Goal: Transaction & Acquisition: Purchase product/service

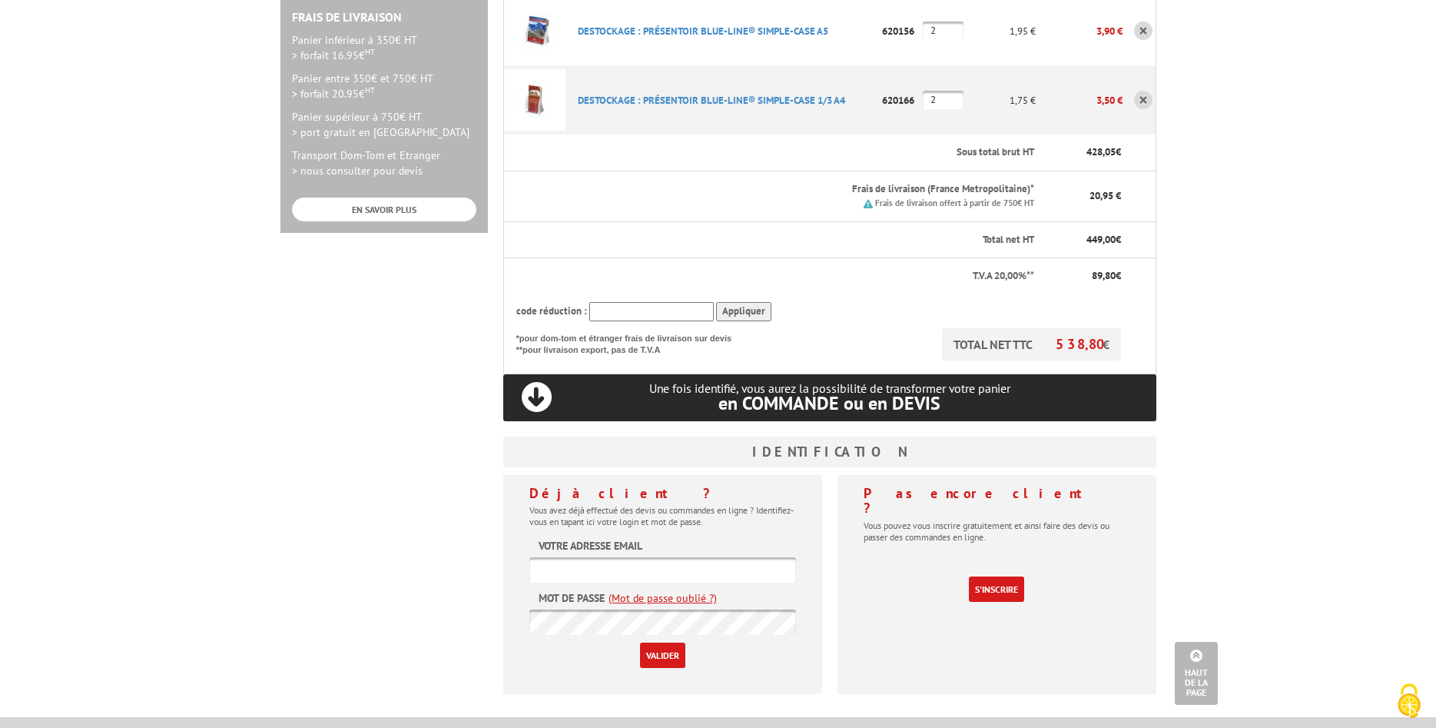
scroll to position [549, 0]
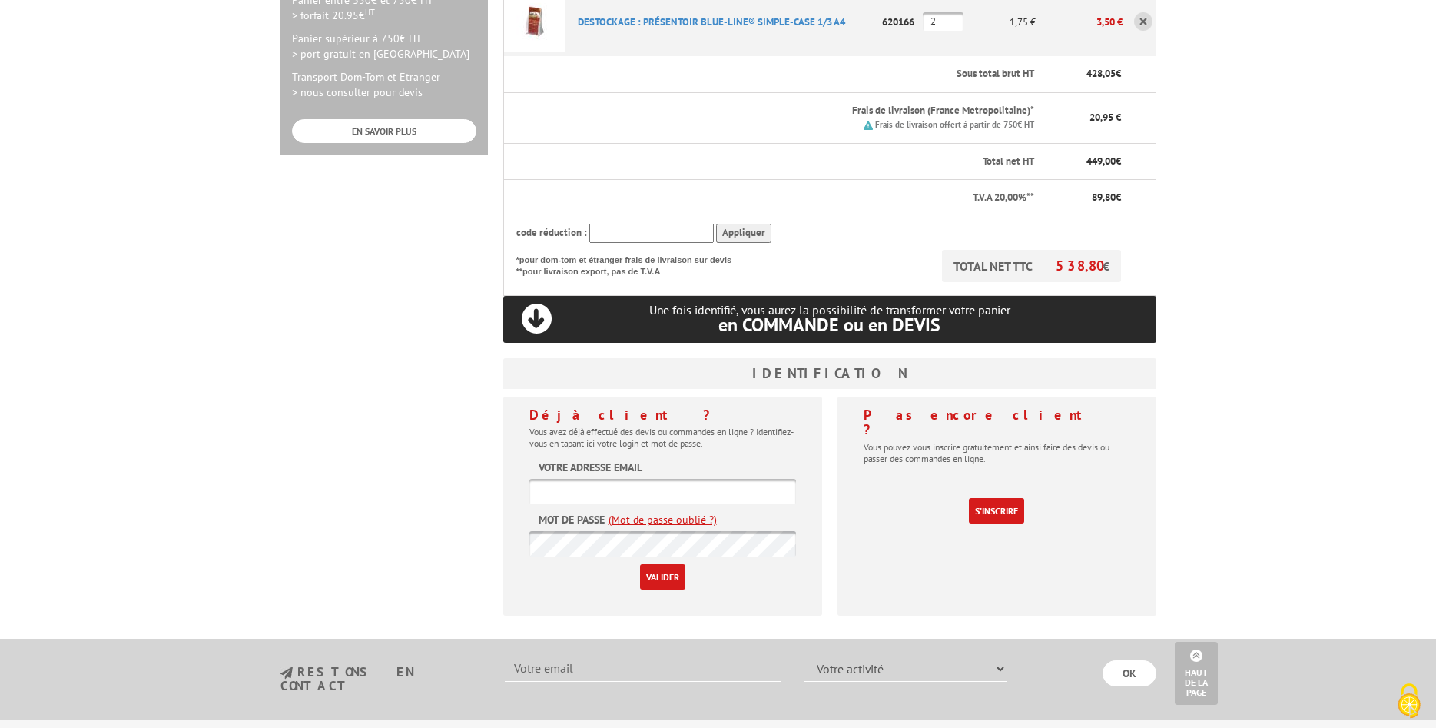
click at [543, 479] on input "text" at bounding box center [662, 491] width 267 height 25
type input "fabienne.venteo@unimes.fr"
click at [640, 564] on input "Valider" at bounding box center [662, 576] width 45 height 25
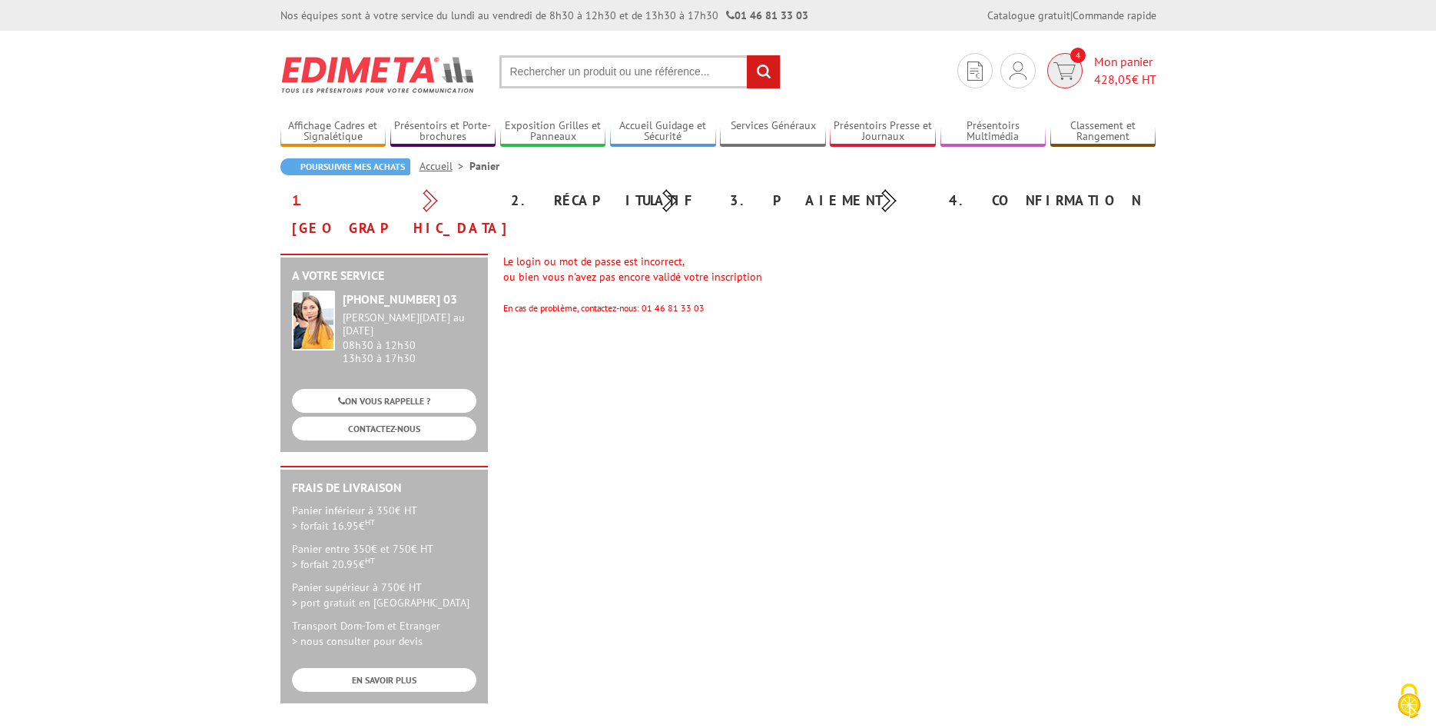
click at [1059, 70] on img at bounding box center [1064, 71] width 22 height 18
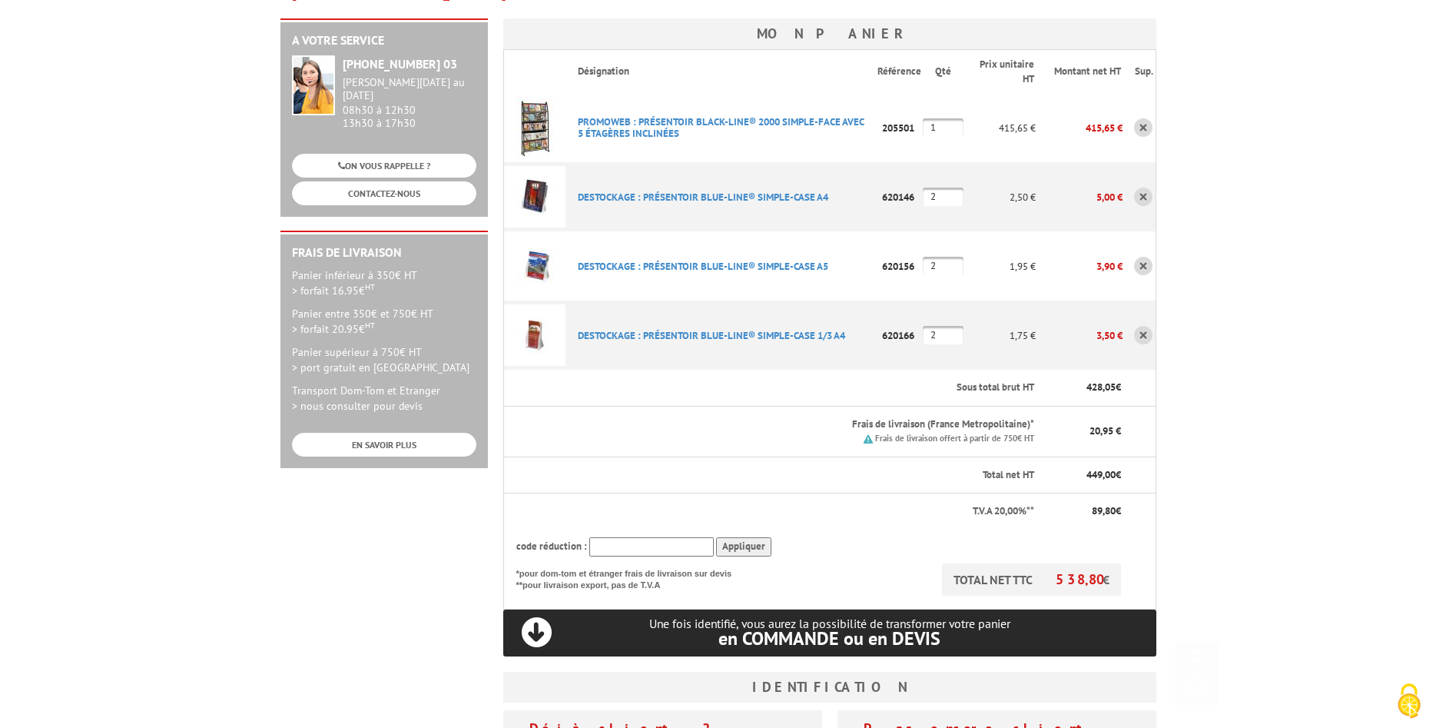
scroll to position [392, 0]
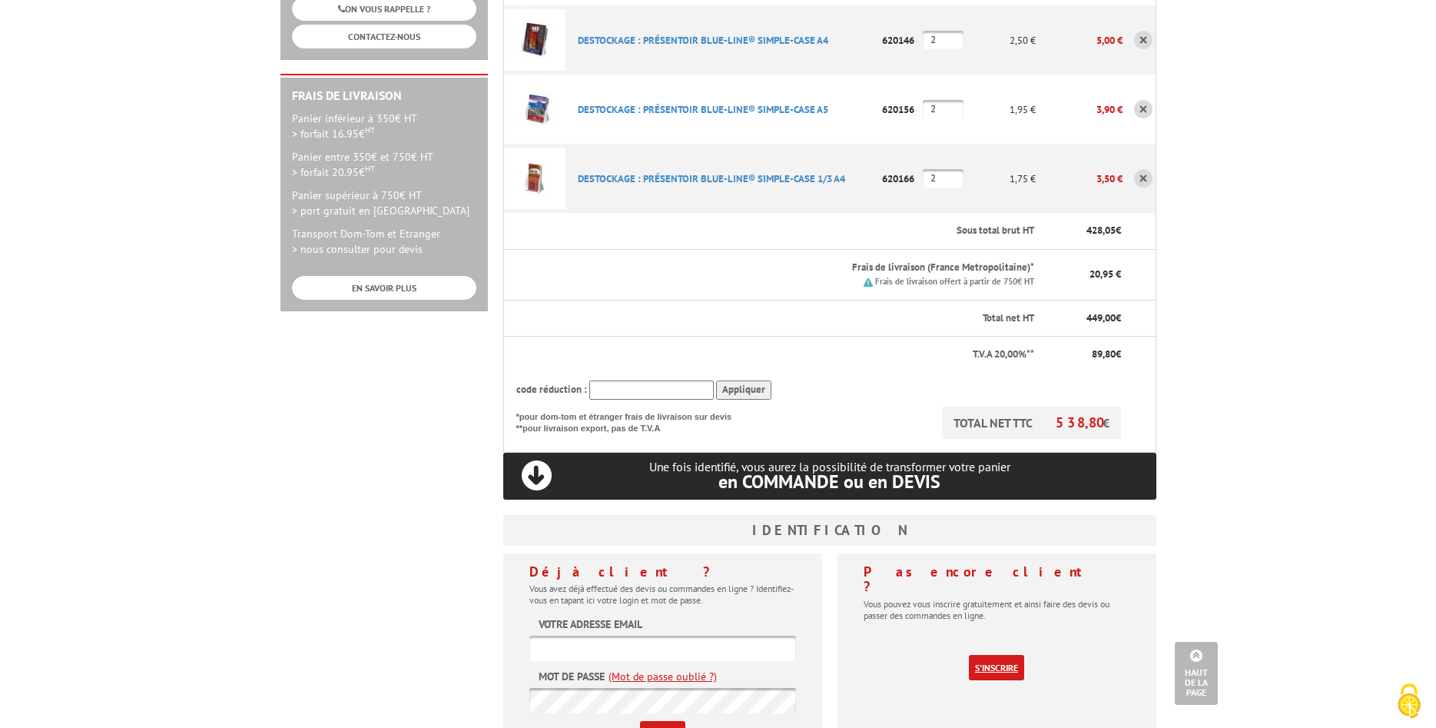
click at [1004, 655] on link "S'inscrire" at bounding box center [996, 667] width 55 height 25
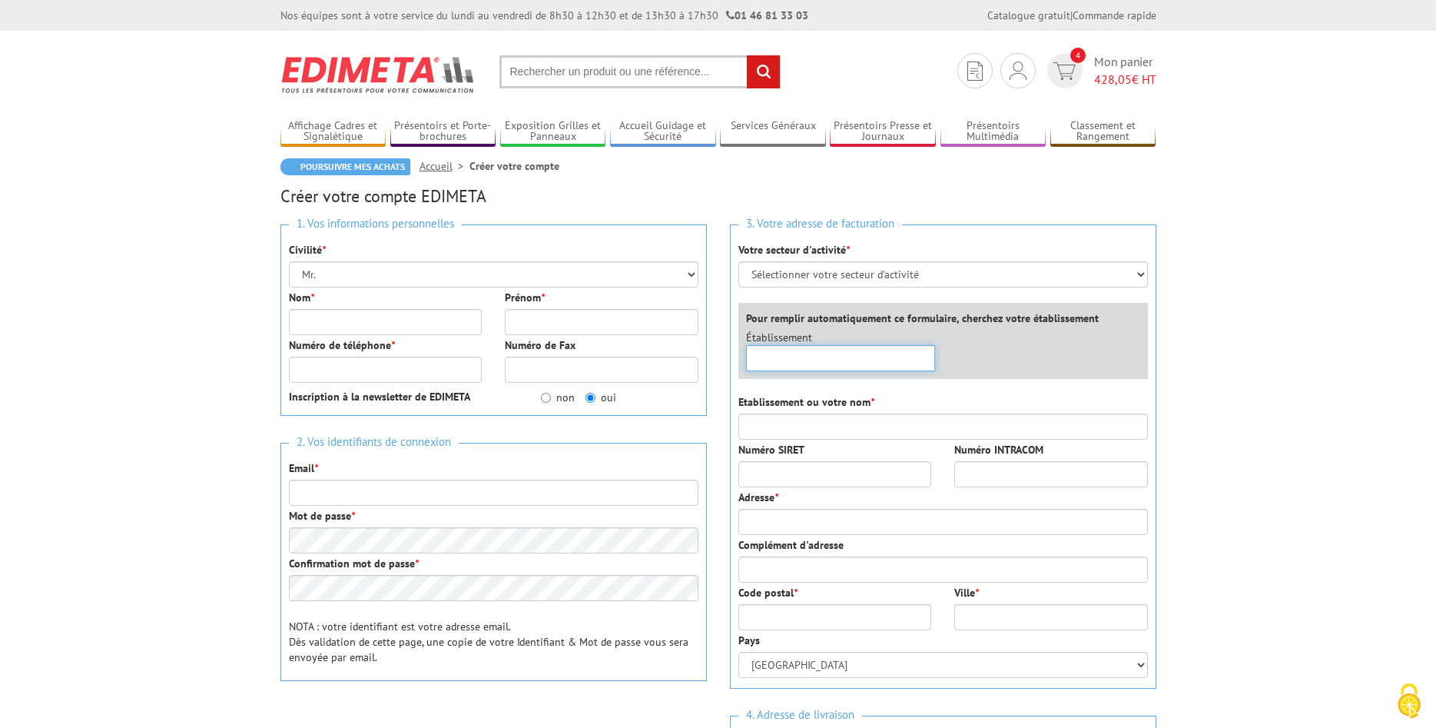
click at [785, 363] on input "text" at bounding box center [841, 358] width 190 height 26
type input "u"
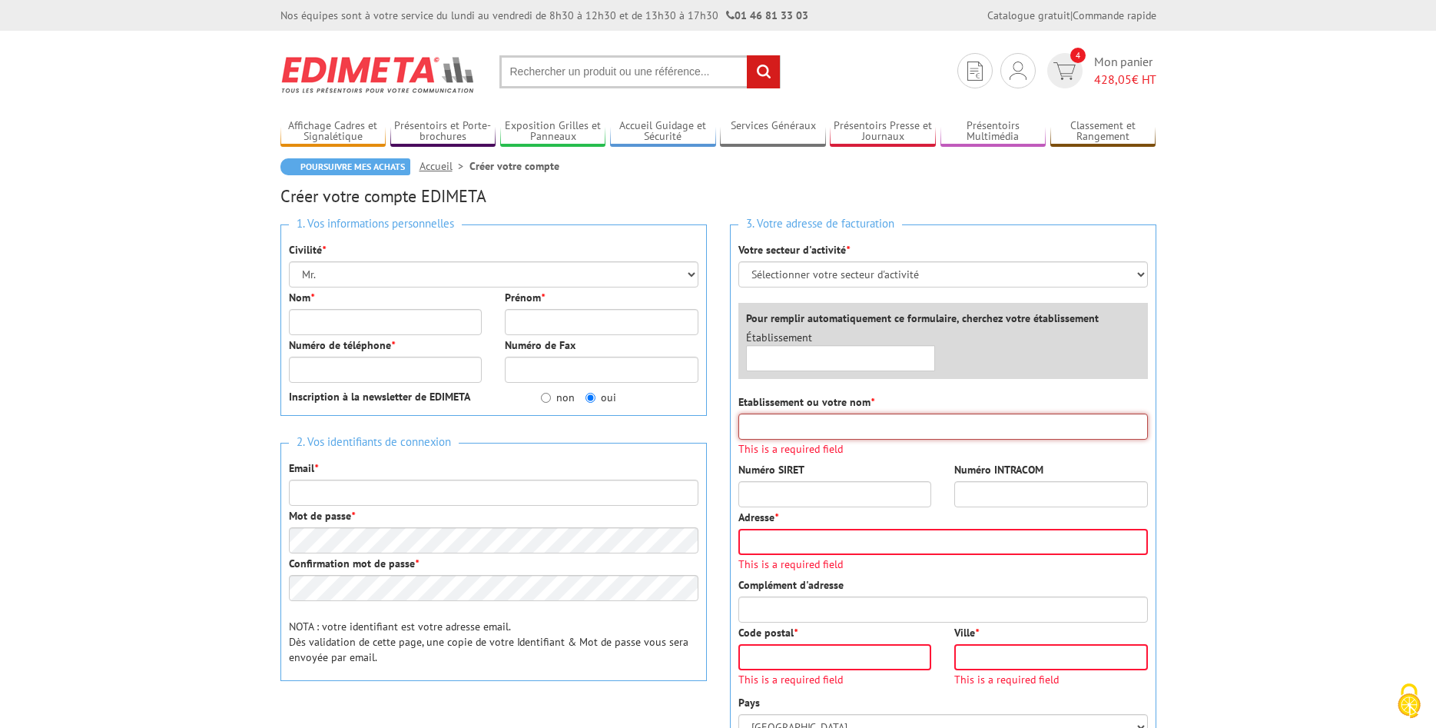
click at [775, 430] on input "Etablissement ou votre nom *" at bounding box center [943, 426] width 410 height 26
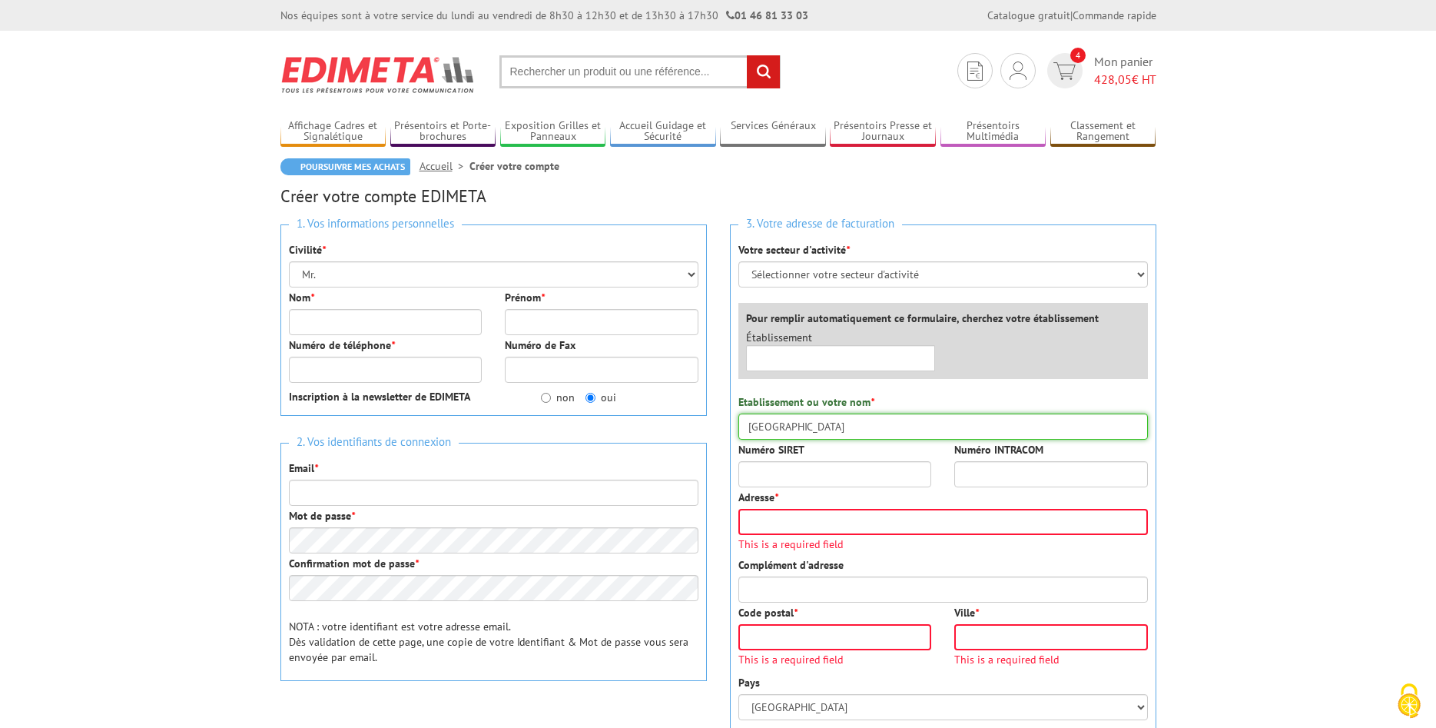
type input "Nîmes université"
click at [758, 472] on input "Numéro SIRET" at bounding box center [835, 474] width 194 height 26
type input "93249157400012"
click at [753, 524] on input "Adresse *" at bounding box center [943, 522] width 410 height 26
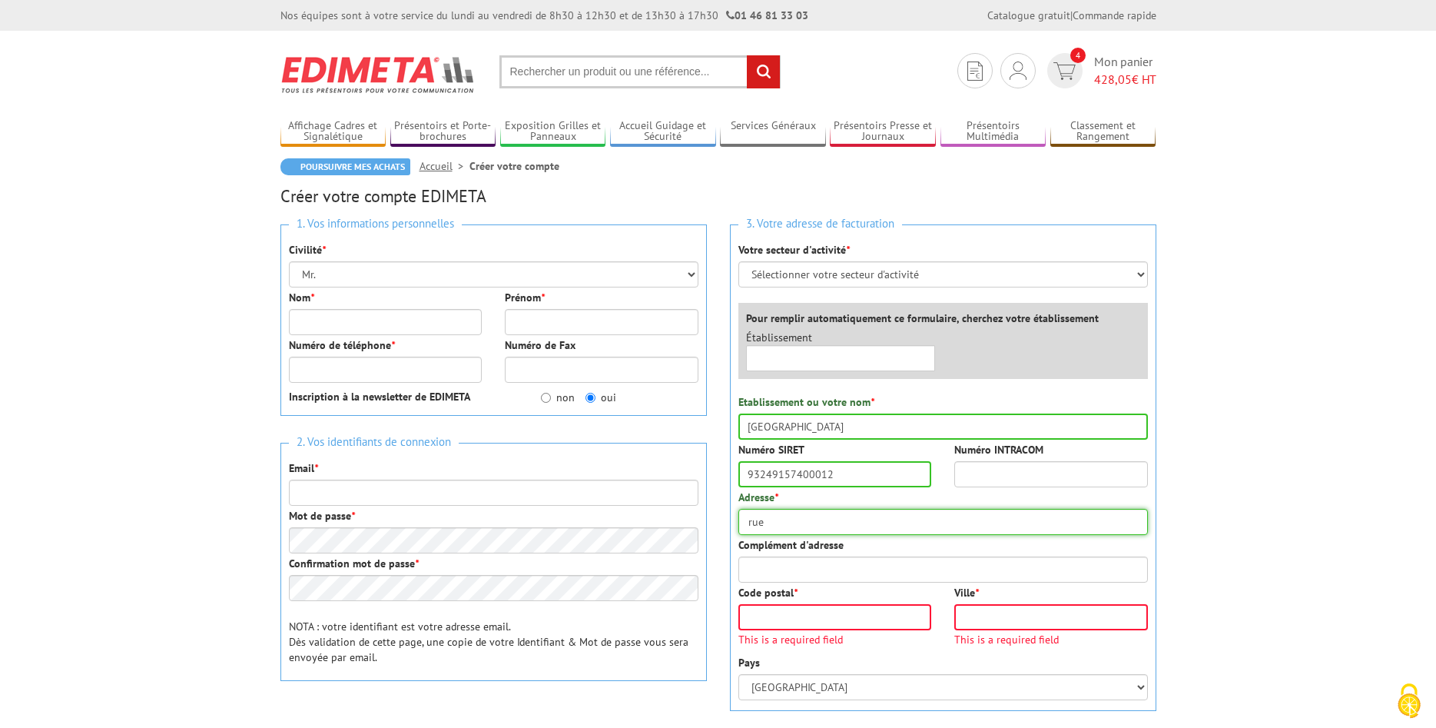
type input "rue"
type input "FABIENNE"
type input "0466364540"
type input "RUE DU DOCTEUR GEORGES SALAN"
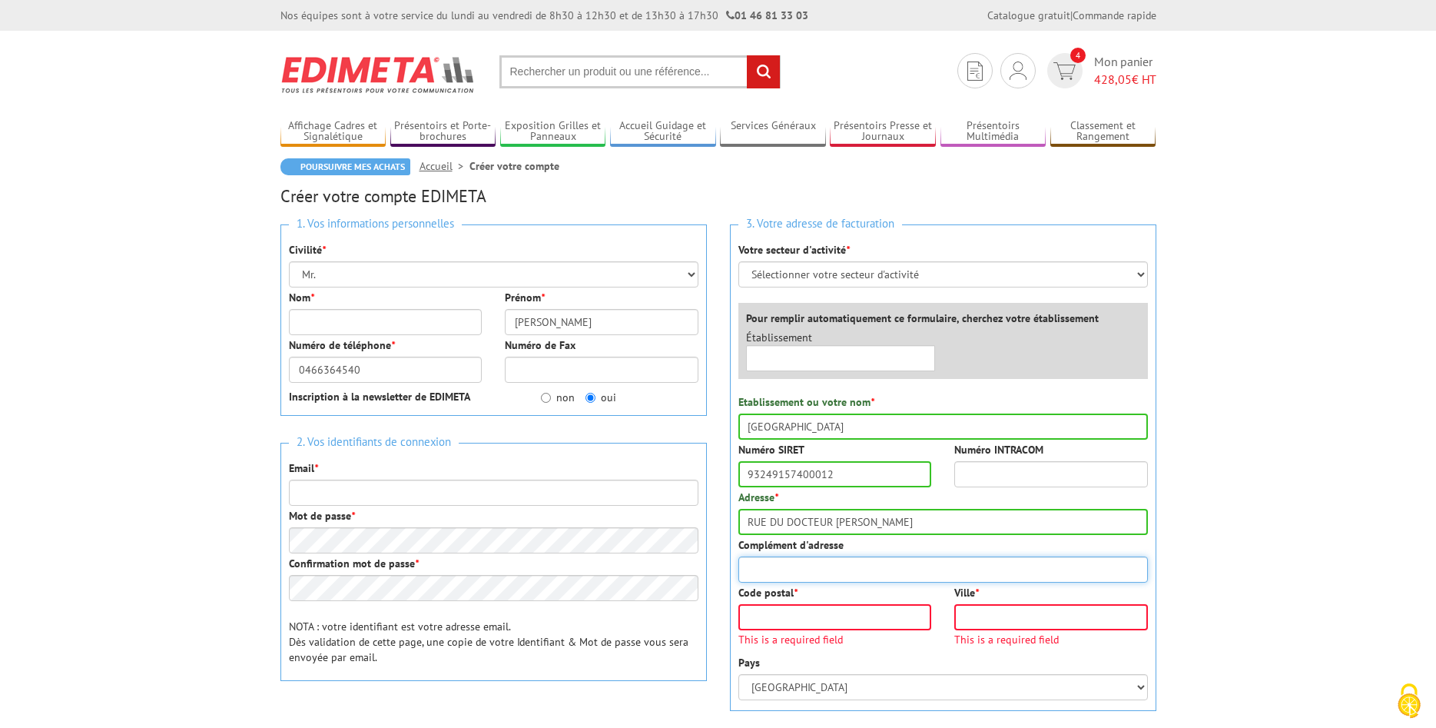
type input "BIBLIOTHEQUE"
type input "30021"
type input "NIMES CEDEX 1"
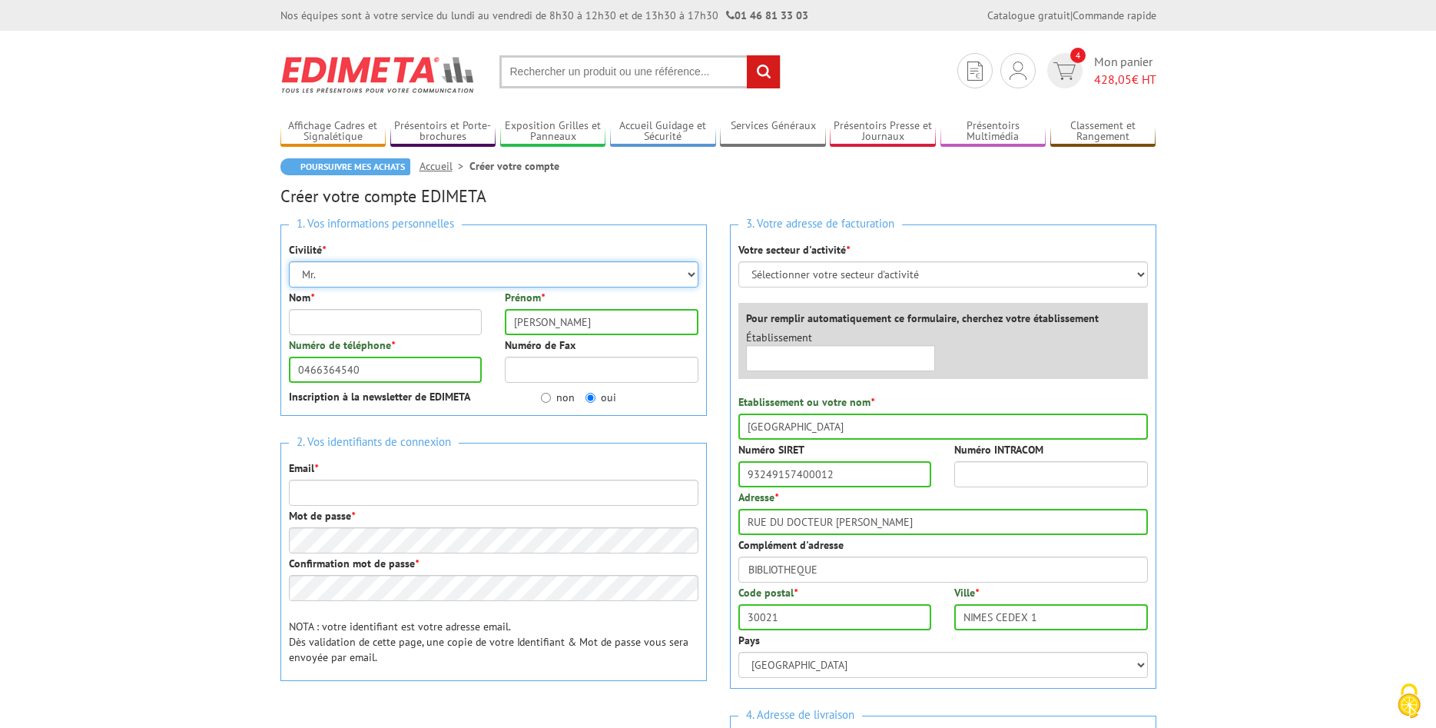
click at [289, 261] on select "Mr. Mme. Mlle." at bounding box center [494, 274] width 410 height 26
select select "Mme."
click option "Mme." at bounding box center [0, 0] width 0 height 0
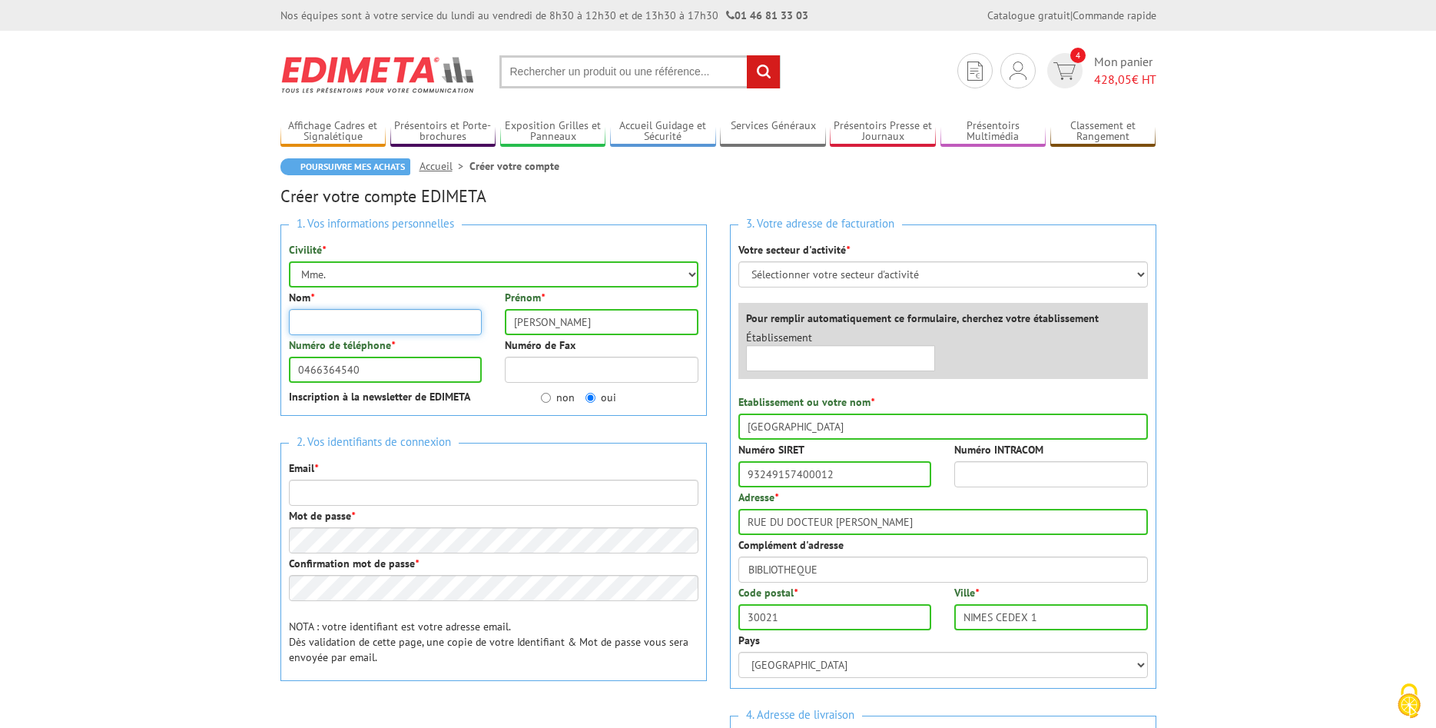
click at [304, 323] on input "Nom *" at bounding box center [386, 322] width 194 height 26
type input "Ventéo"
type input "[PERSON_NAME]"
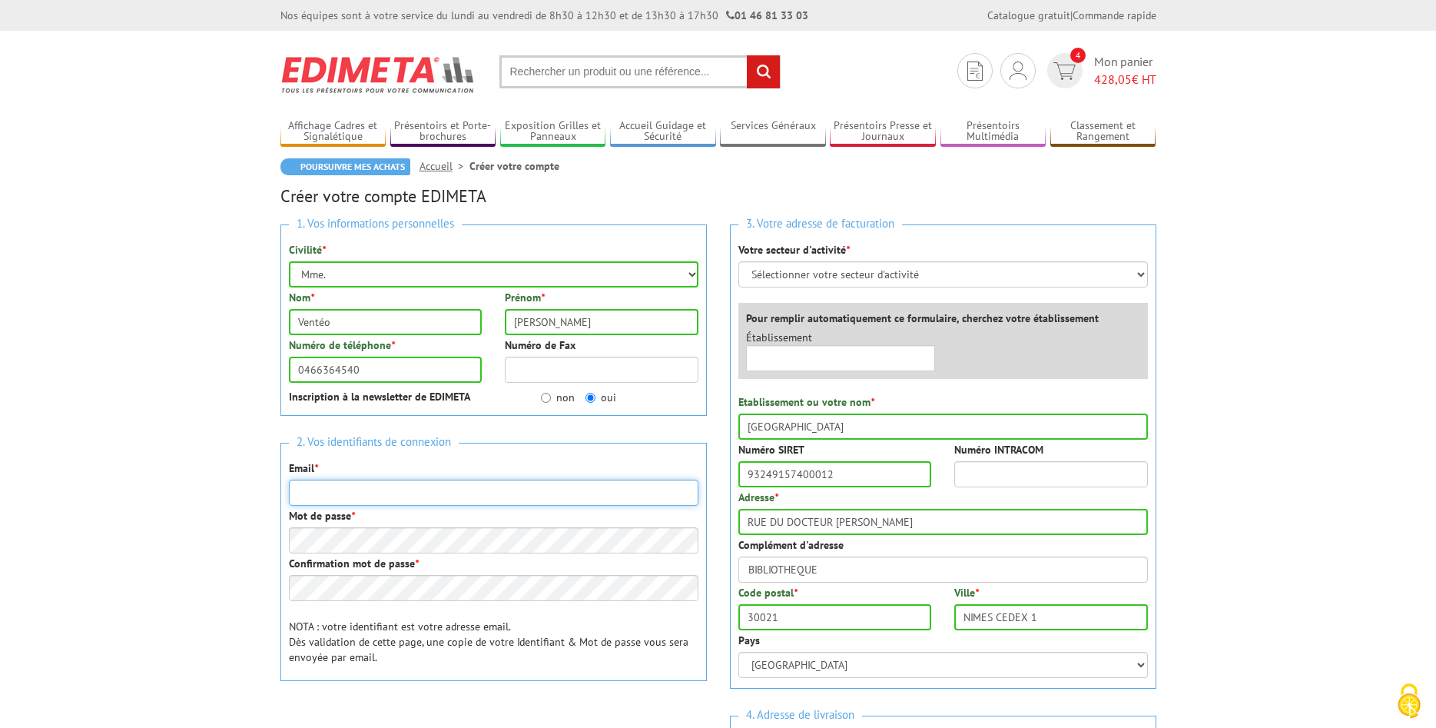
click at [307, 492] on input "Email *" at bounding box center [494, 492] width 410 height 26
type input "fabienne.venteo@unimes.fr"
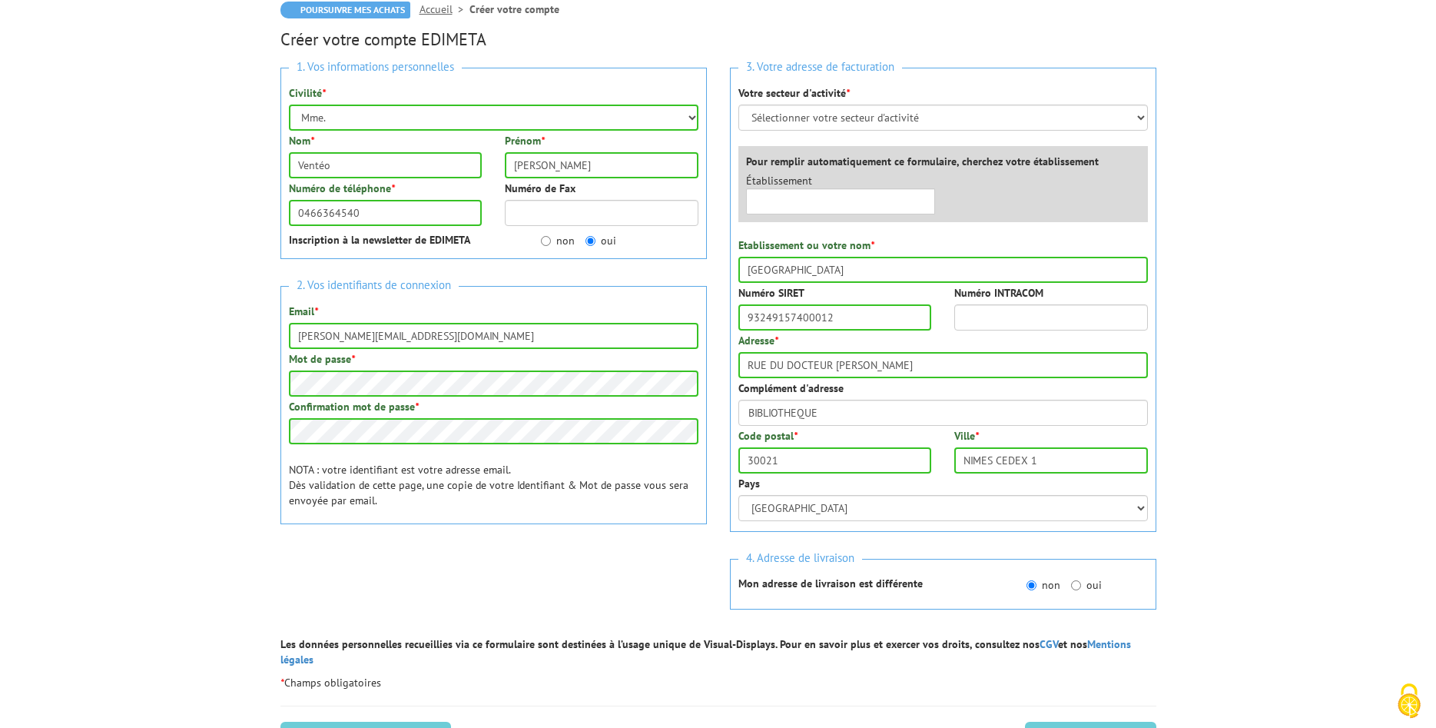
scroll to position [313, 0]
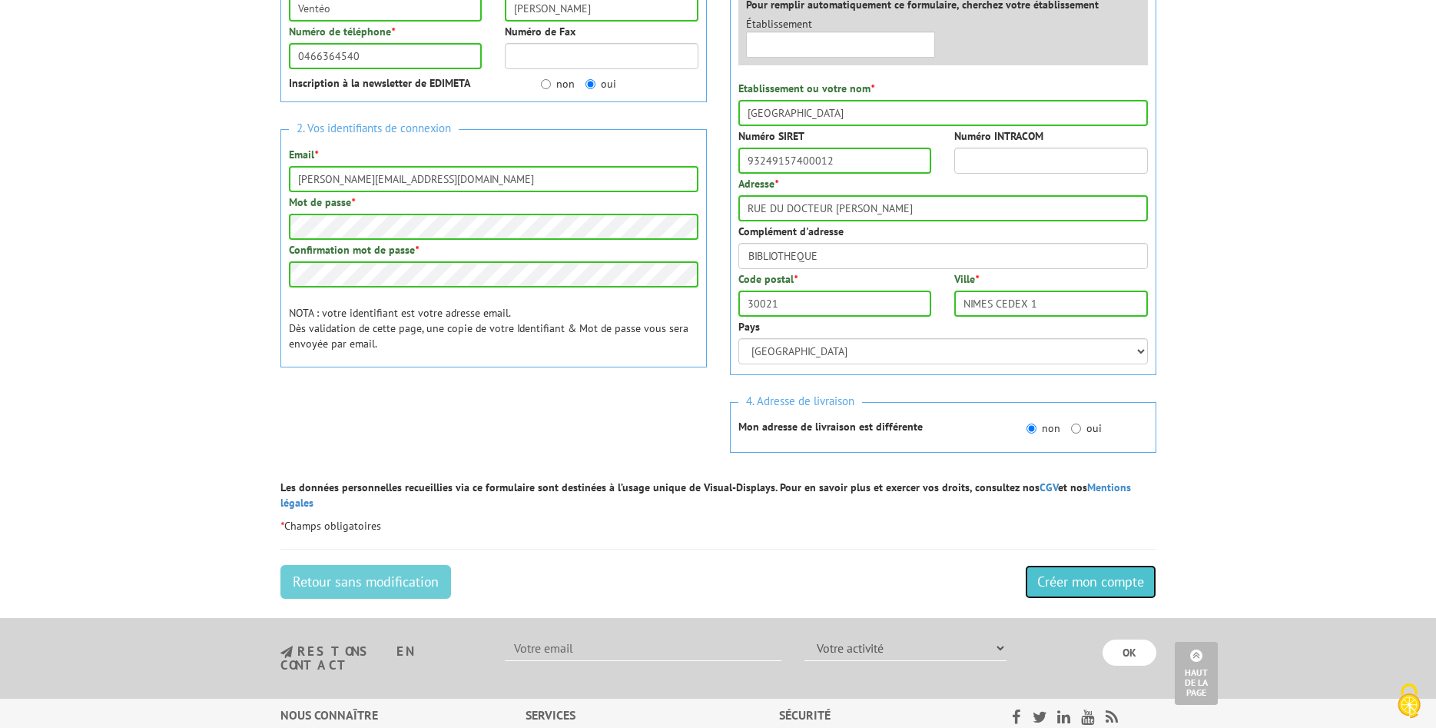
click at [1077, 568] on input "Créer mon compte" at bounding box center [1090, 582] width 131 height 34
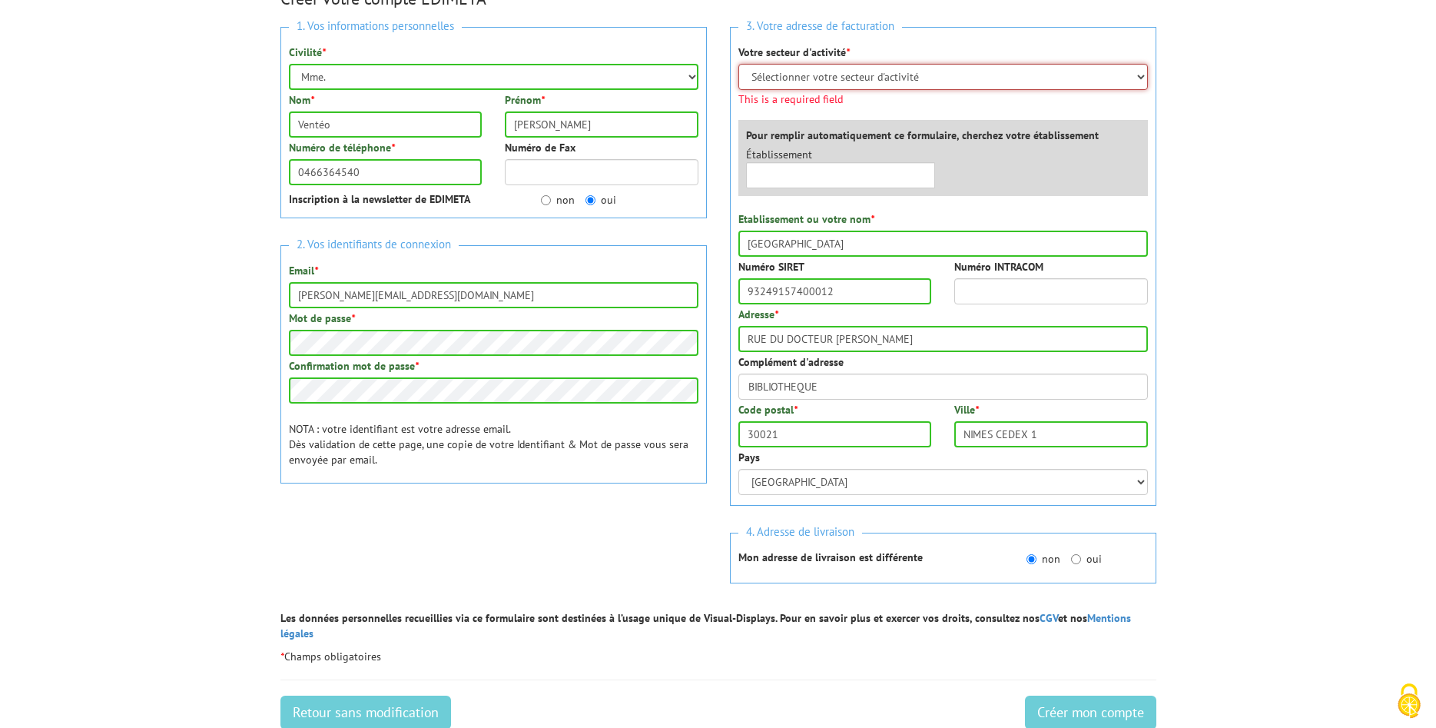
click at [738, 64] on select "Sélectionner votre secteur d'activité Administrations et collectivités Magasins…" at bounding box center [943, 77] width 410 height 26
select select "876"
click option "Administrations et collectivités" at bounding box center [0, 0] width 0 height 0
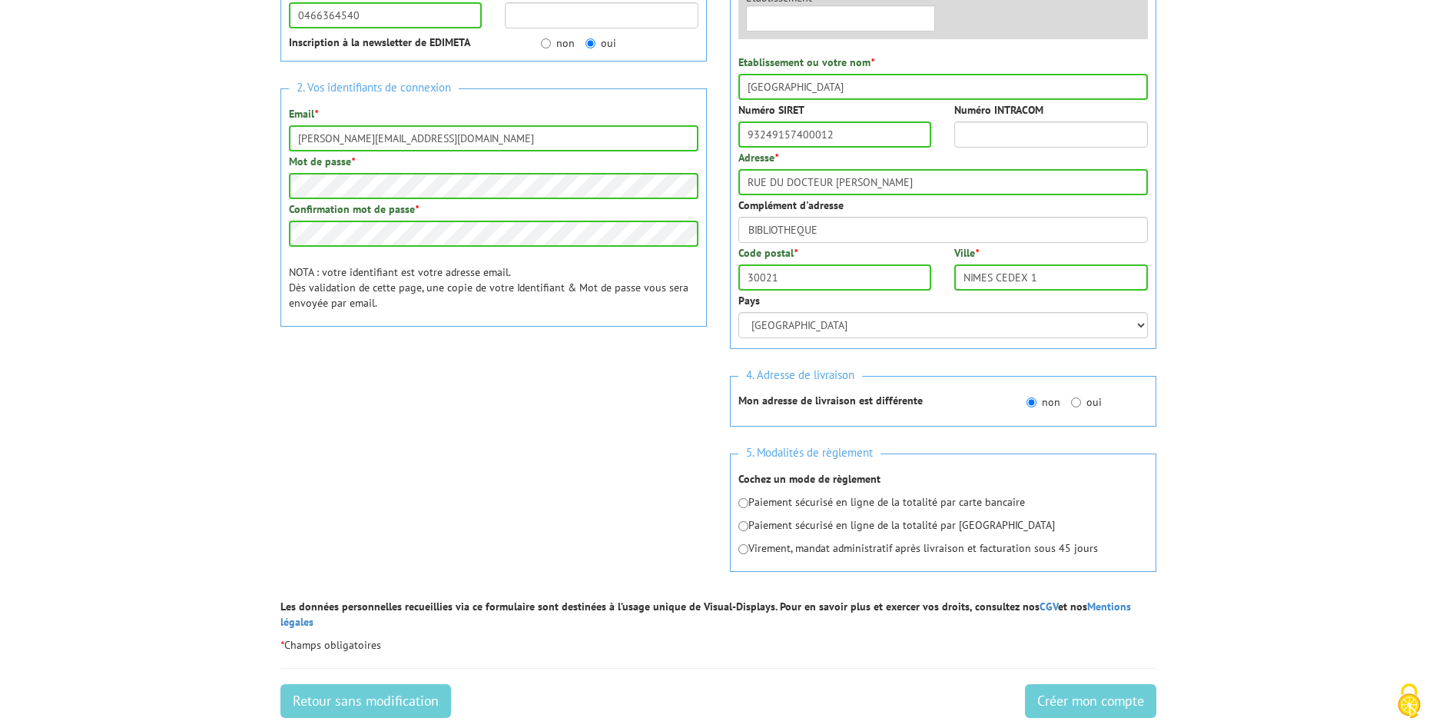
scroll to position [433, 0]
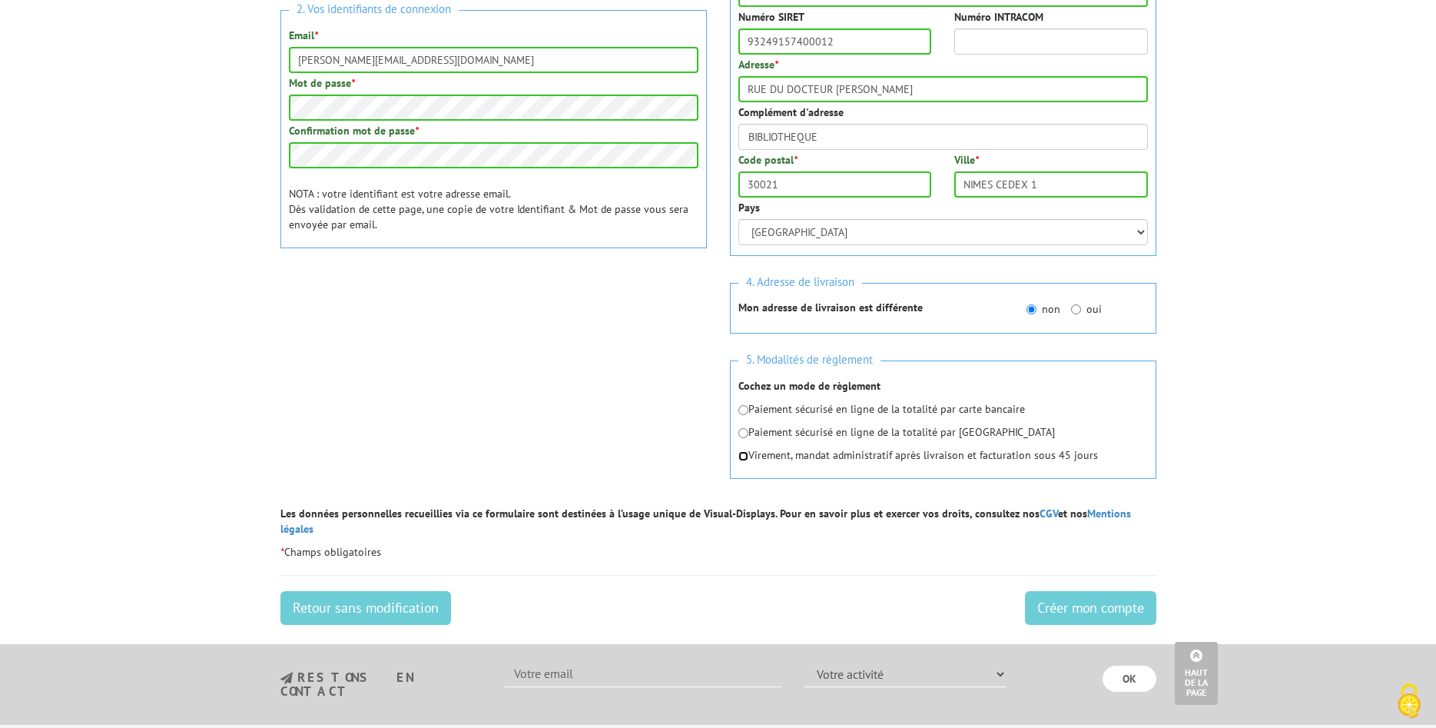
click at [744, 471] on div "5. Modalités de règlement Cochez un mode de règlement Paiement sécurisé en lign…" at bounding box center [943, 419] width 426 height 118
click at [743, 456] on input "radio" at bounding box center [743, 456] width 10 height 10
radio input "true"
click at [1084, 593] on input "Créer mon compte" at bounding box center [1090, 608] width 131 height 34
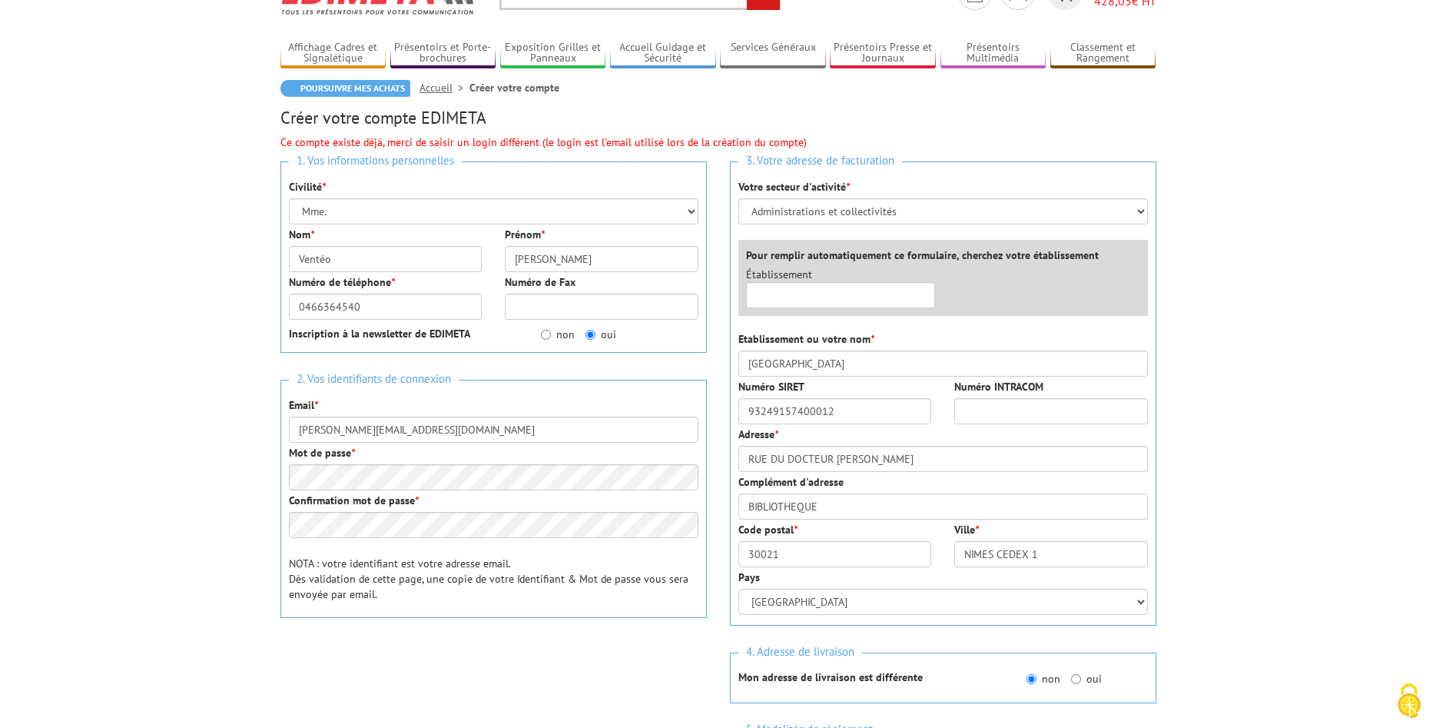
scroll to position [157, 0]
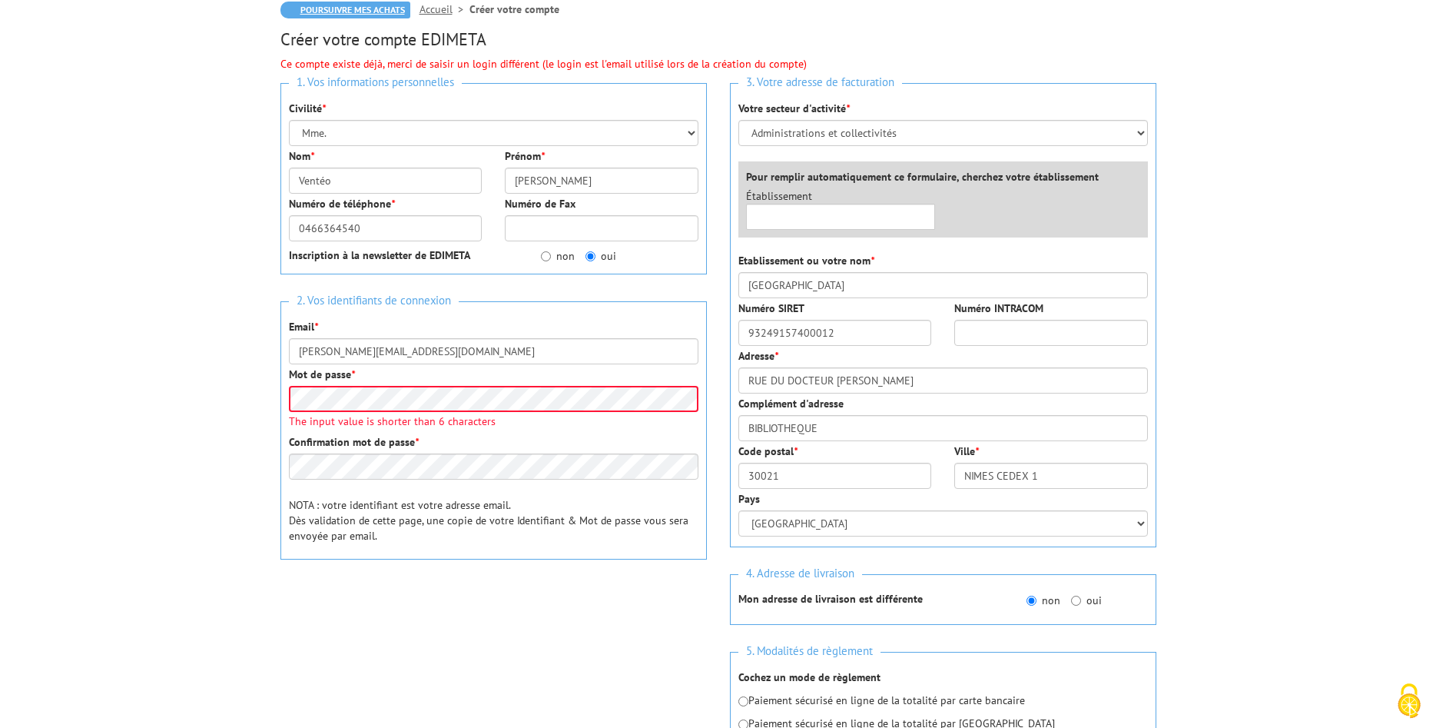
click at [347, 15] on link "Poursuivre mes achats" at bounding box center [345, 10] width 130 height 17
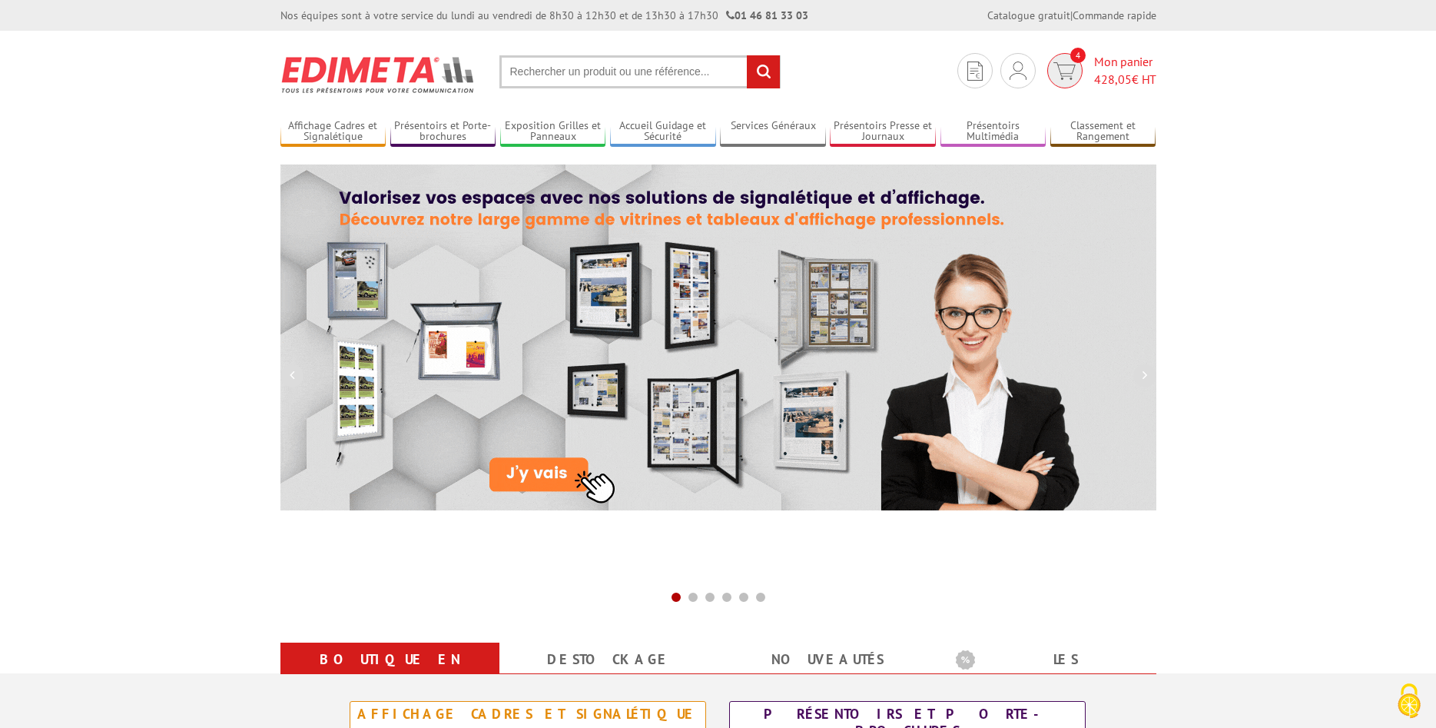
click at [1123, 64] on span "Mon panier 428,05 € HT" at bounding box center [1125, 70] width 62 height 35
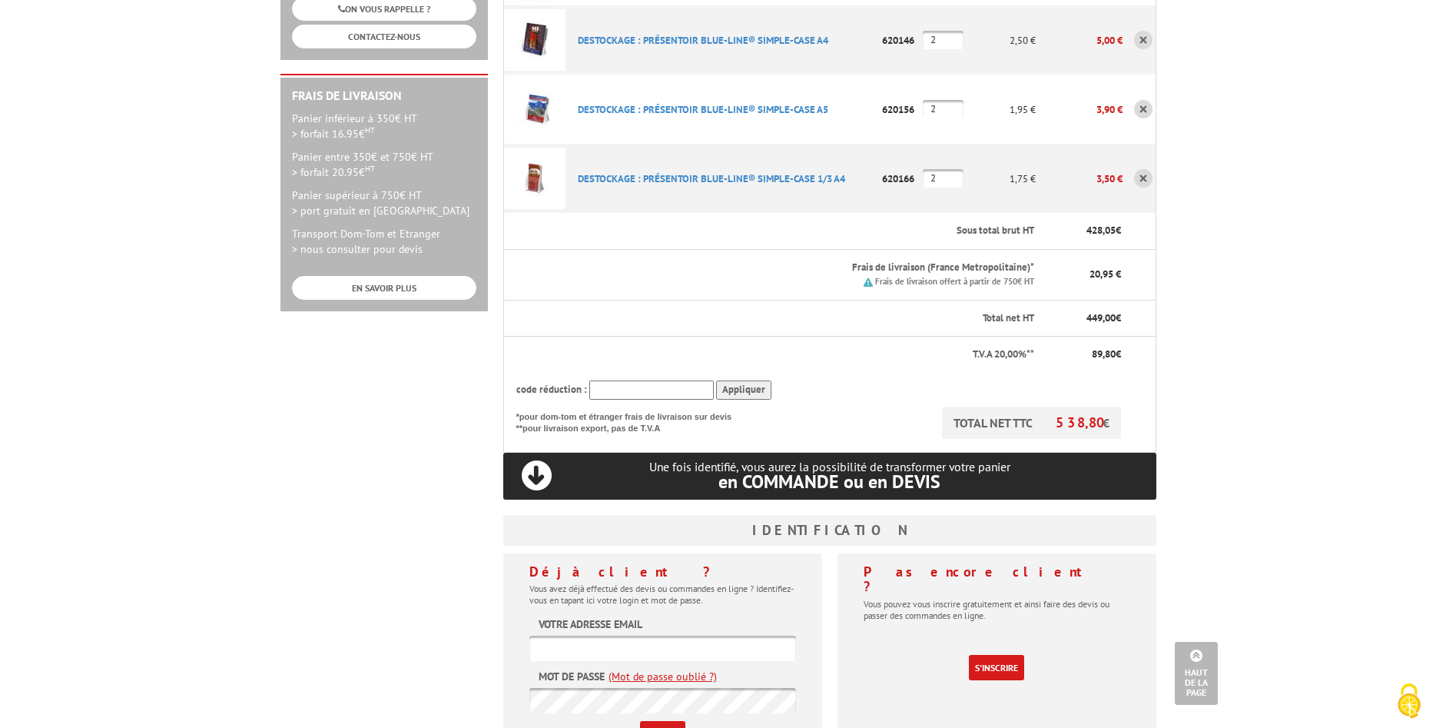
scroll to position [470, 0]
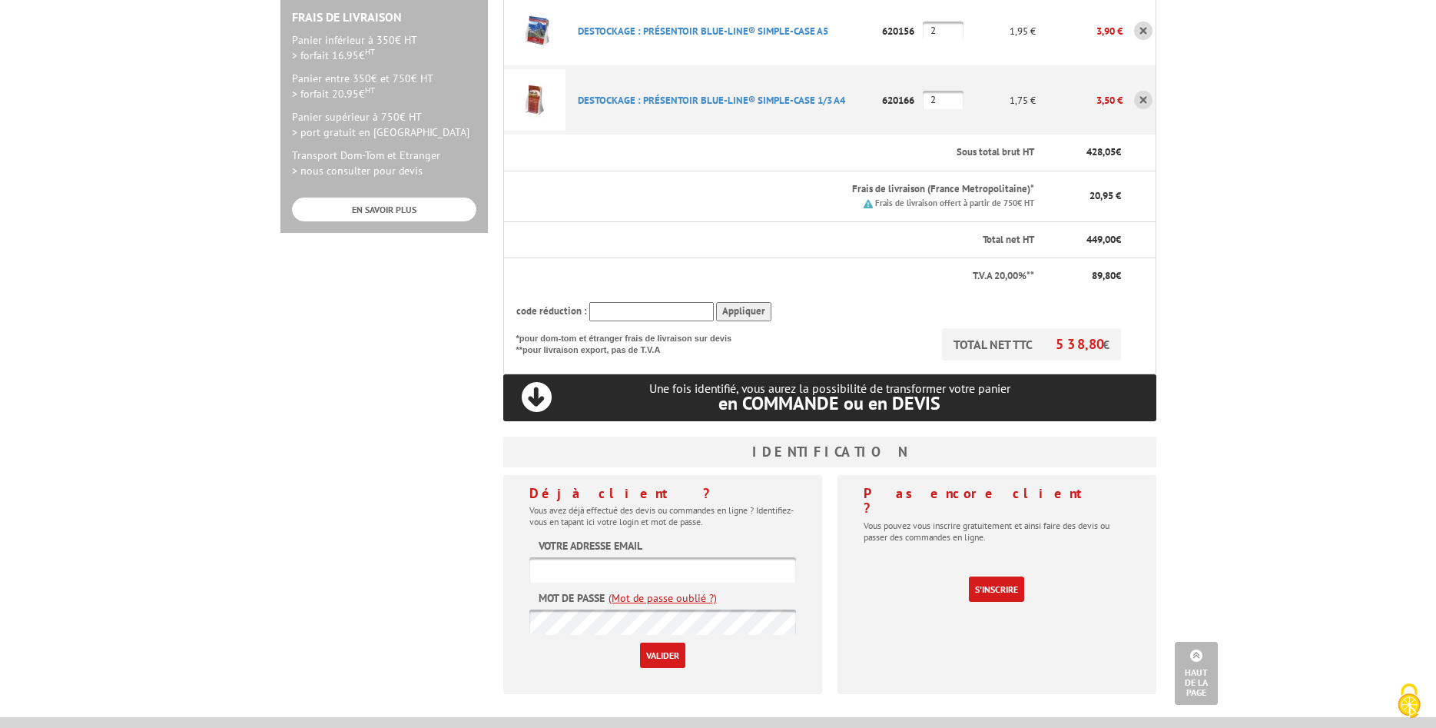
click at [547, 557] on input "text" at bounding box center [662, 569] width 267 height 25
type input "fabienne.venteo@unimes.fr"
click at [652, 642] on input "Valider" at bounding box center [662, 654] width 45 height 25
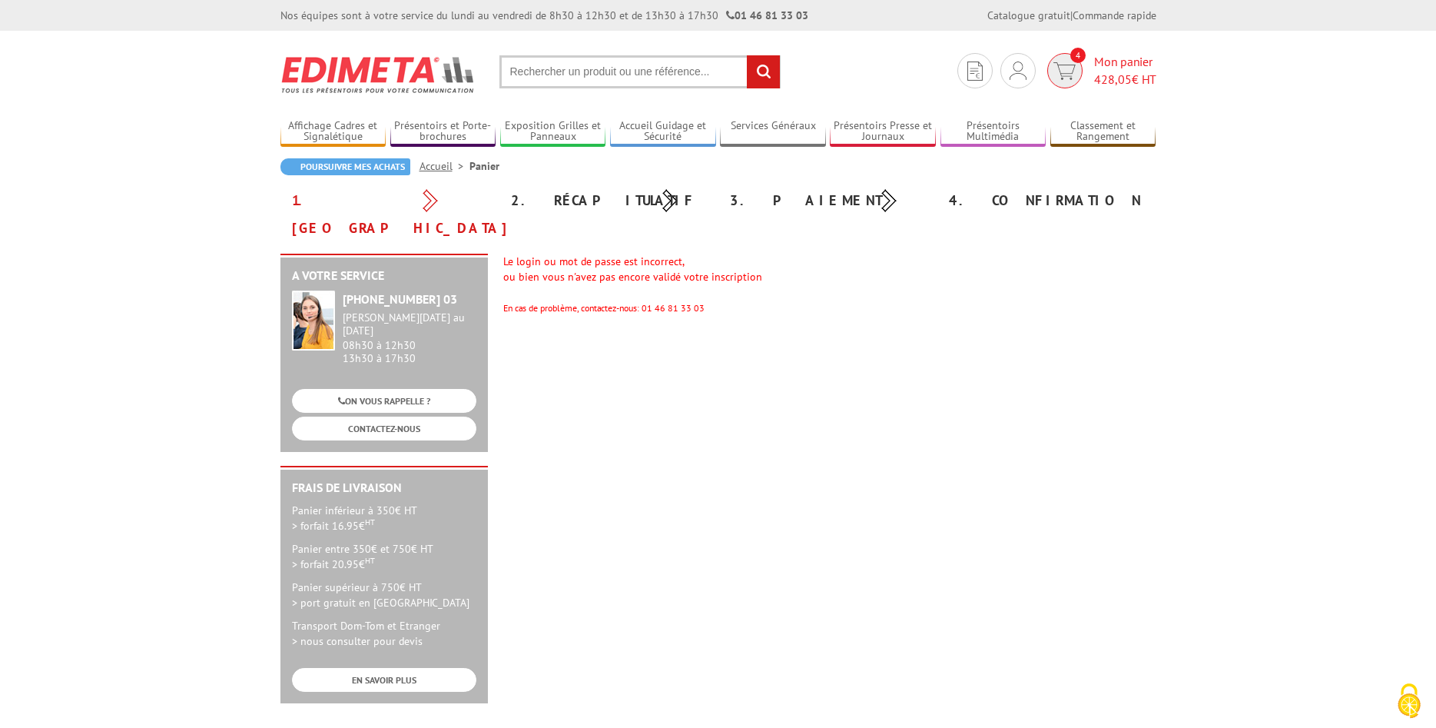
click at [1060, 68] on img at bounding box center [1064, 71] width 22 height 18
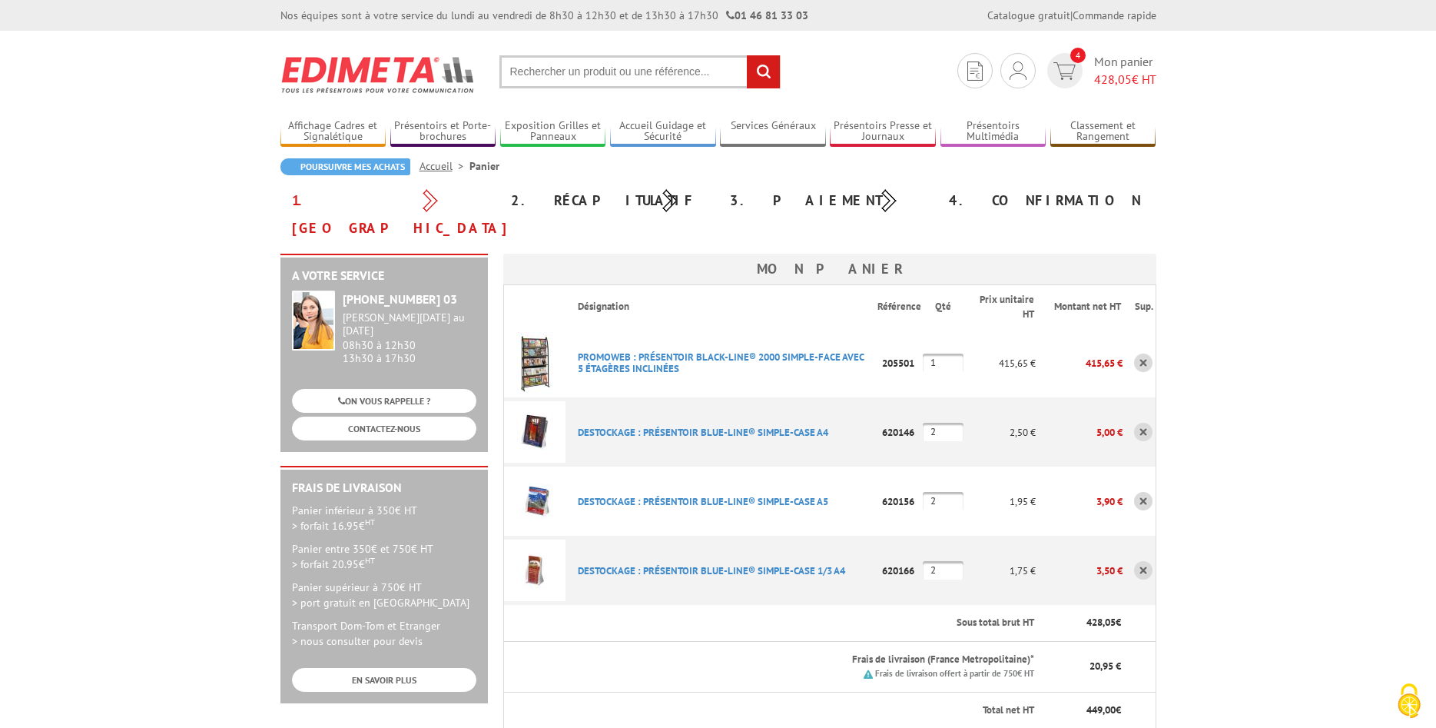
scroll to position [78, 0]
